Goal: Information Seeking & Learning: Learn about a topic

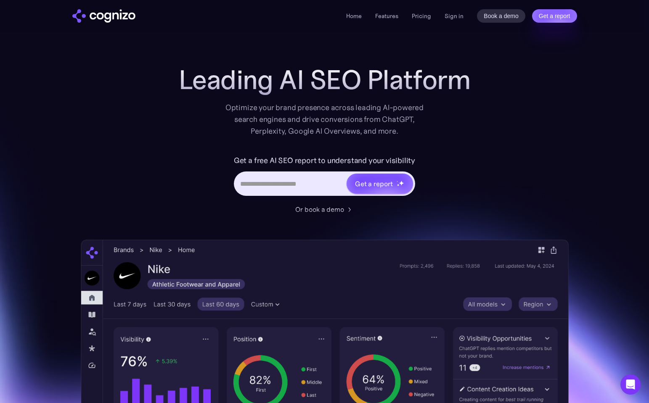
click at [286, 182] on input "Hero URL Input Form" at bounding box center [290, 184] width 111 height 16
type input "**********"
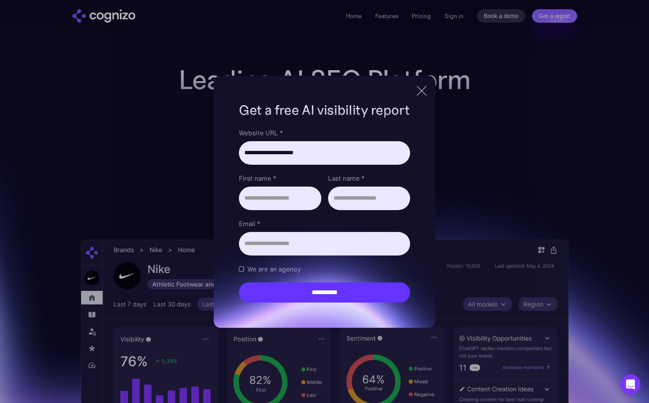
click at [423, 91] on div at bounding box center [422, 91] width 10 height 10
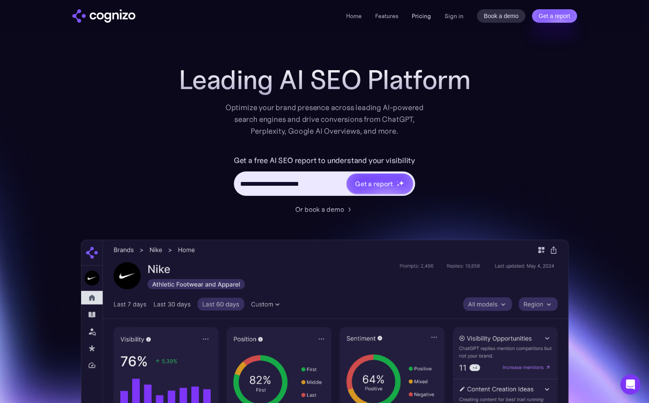
click at [418, 17] on link "Pricing" at bounding box center [421, 16] width 19 height 8
